Goal: Check status

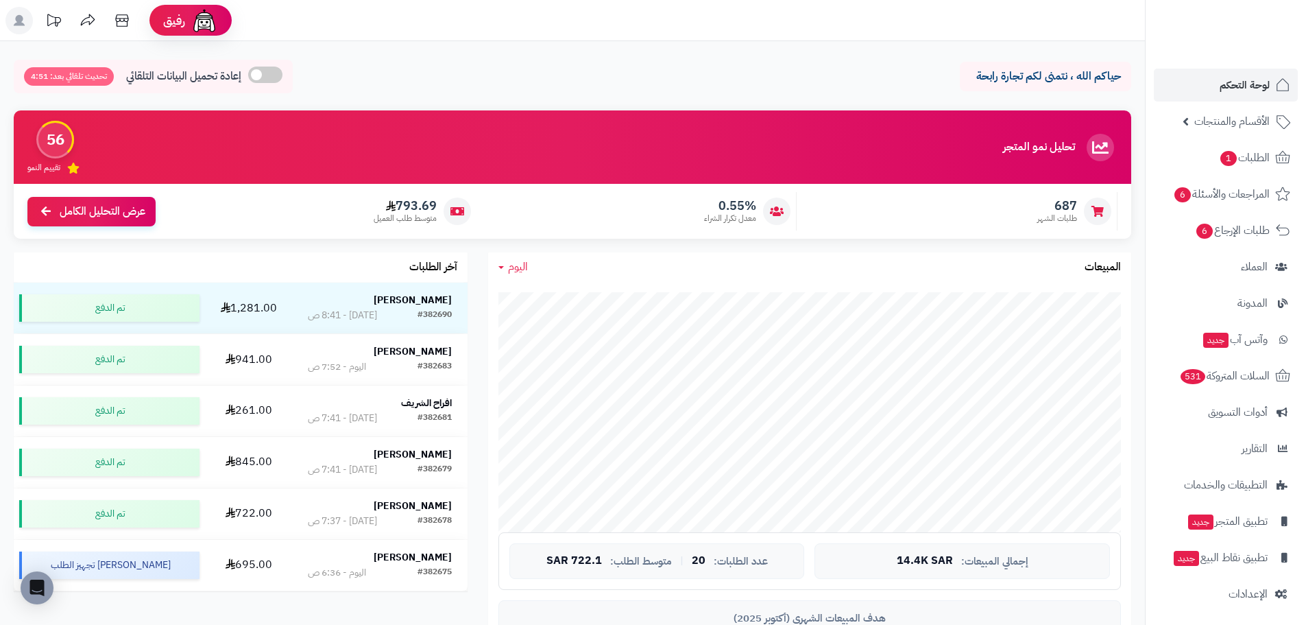
drag, startPoint x: 520, startPoint y: 266, endPoint x: 549, endPoint y: 308, distance: 50.8
click at [519, 266] on span "اليوم" at bounding box center [518, 267] width 20 height 16
click at [551, 302] on link "اليوم" at bounding box center [543, 299] width 110 height 25
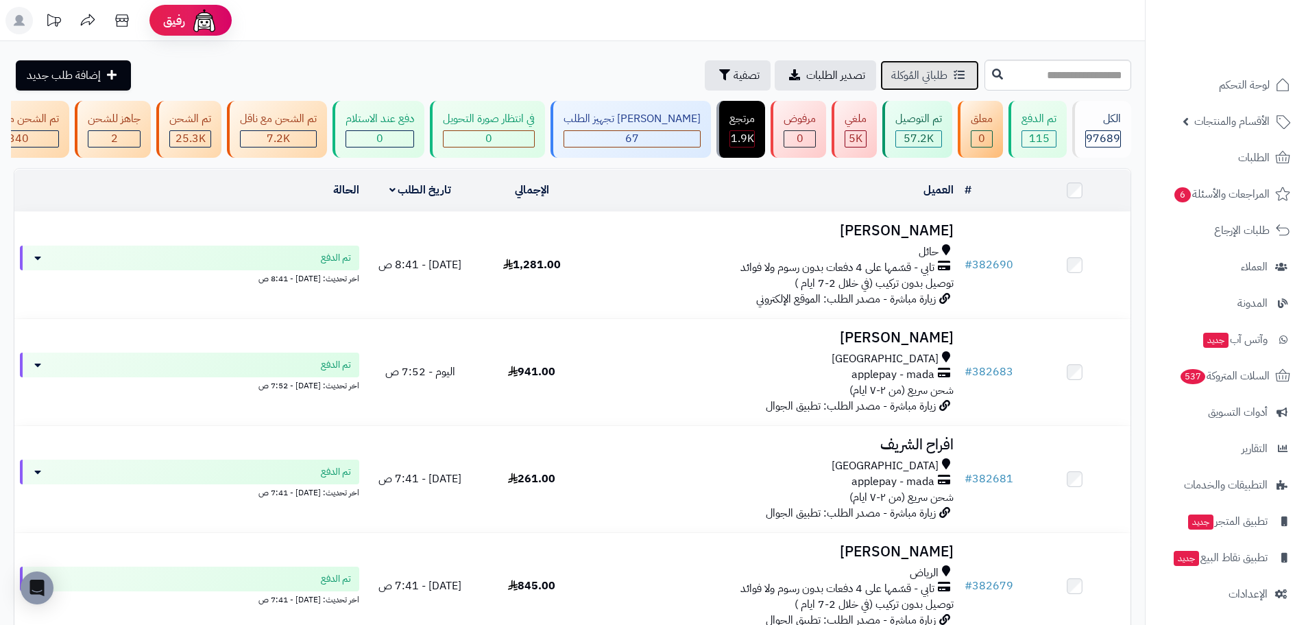
click at [891, 77] on span "طلباتي المُوكلة" at bounding box center [919, 75] width 56 height 16
